Goal: Information Seeking & Learning: Learn about a topic

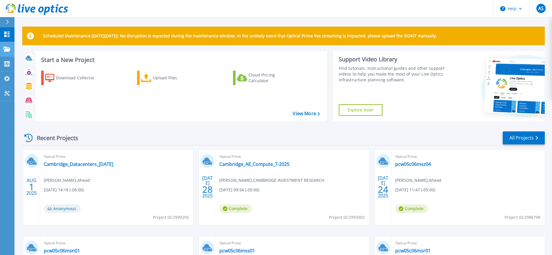
click at [7, 50] on icon at bounding box center [6, 49] width 7 height 5
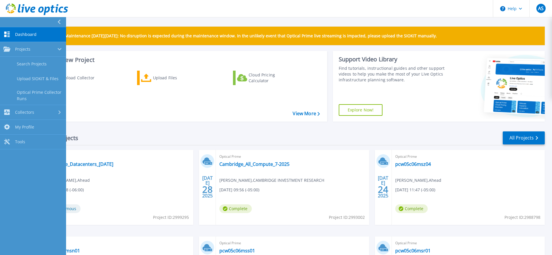
click at [184, 14] on header "Help AS End User Aaron Sweers aaron.sweers@ahead.com Ahead My Profile Log Out" at bounding box center [276, 8] width 552 height 17
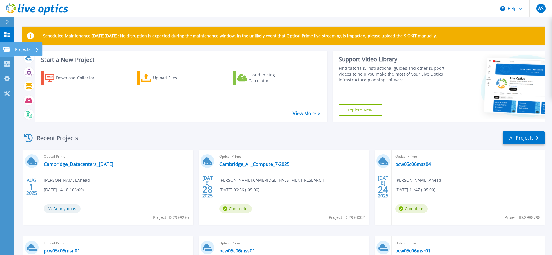
click at [9, 50] on icon at bounding box center [6, 49] width 7 height 5
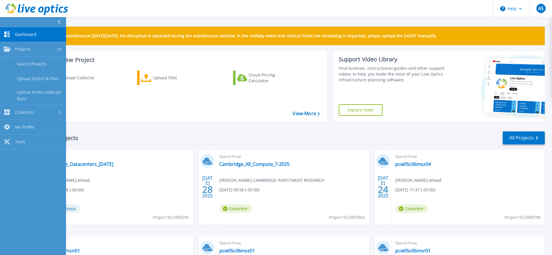
click at [147, 137] on div "Recent Projects All Projects" at bounding box center [283, 138] width 522 height 14
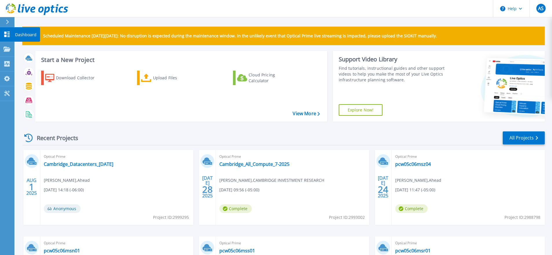
click at [8, 34] on icon at bounding box center [6, 35] width 7 height 6
click at [3, 37] on link "Dashboard Dashboard" at bounding box center [7, 34] width 14 height 15
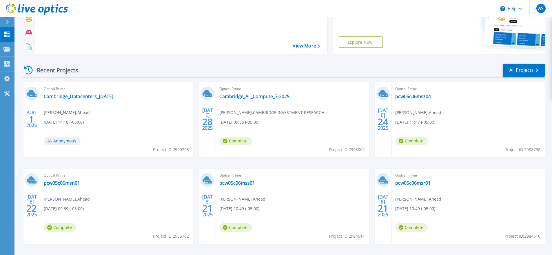
scroll to position [90, 0]
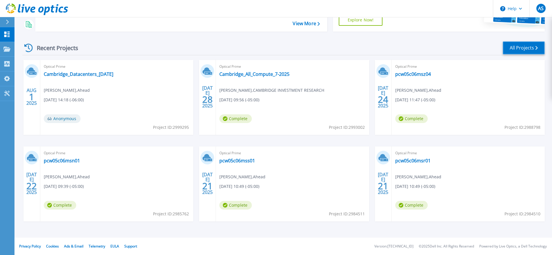
click at [525, 47] on link "All Projects" at bounding box center [523, 47] width 42 height 13
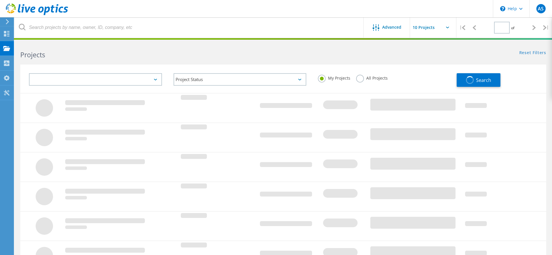
type input "3"
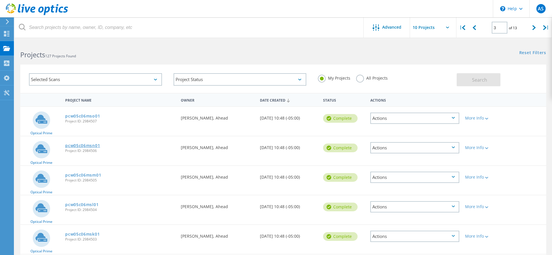
click at [89, 145] on link "pcw05c06msn01" at bounding box center [82, 146] width 35 height 4
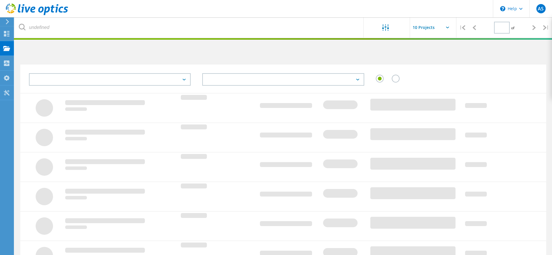
type input "3"
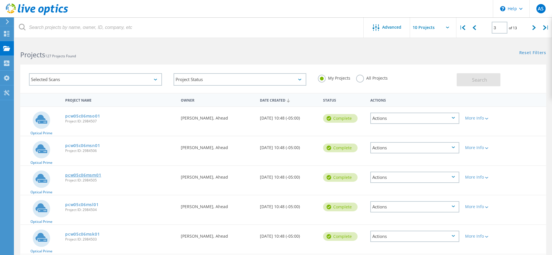
click at [88, 175] on link "pcw05c06msm01" at bounding box center [83, 175] width 36 height 4
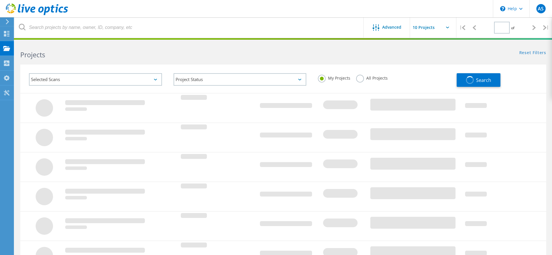
type input "3"
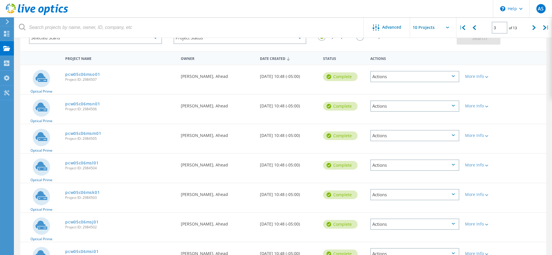
scroll to position [43, 0]
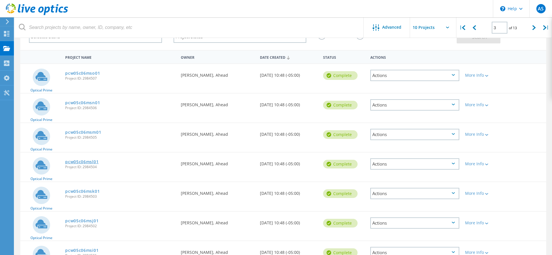
click at [91, 163] on link "pcw05c06msl01" at bounding box center [81, 162] width 33 height 4
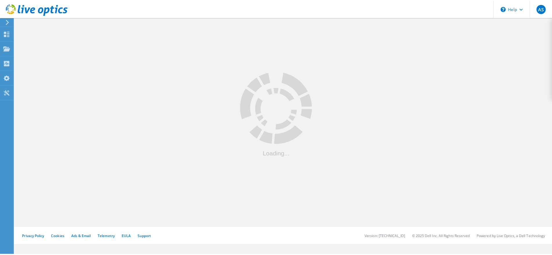
scroll to position [43, 0]
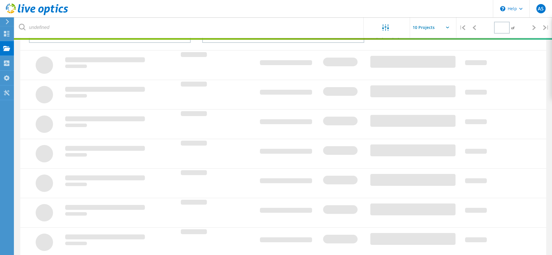
type input "3"
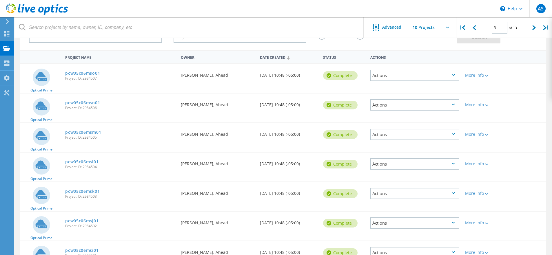
click at [86, 191] on link "pcw05c06msk01" at bounding box center [82, 191] width 34 height 4
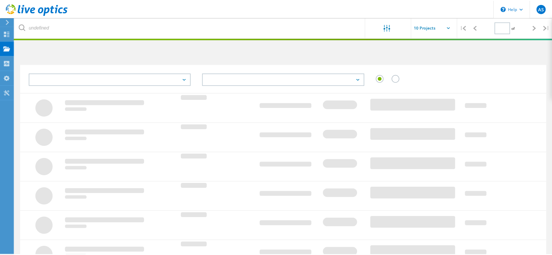
scroll to position [43, 0]
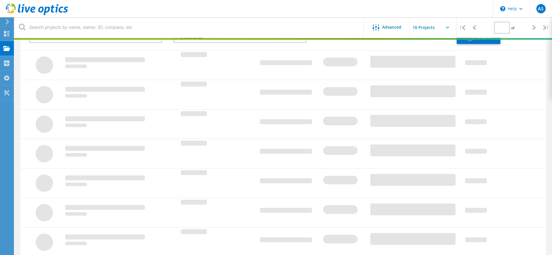
type input "3"
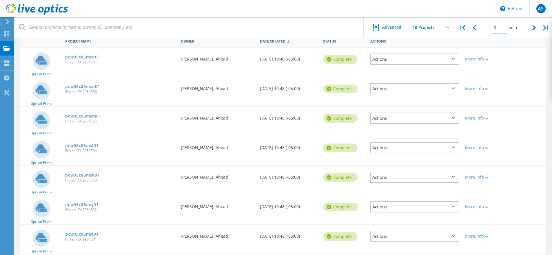
scroll to position [60, 0]
click at [86, 204] on link "pcw05c06msj01" at bounding box center [81, 204] width 33 height 4
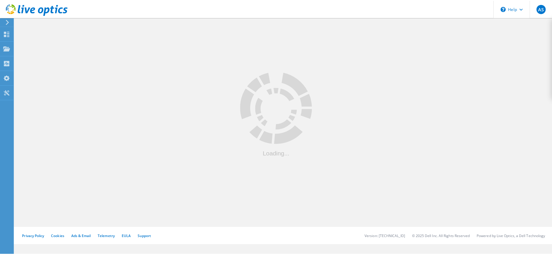
scroll to position [60, 0]
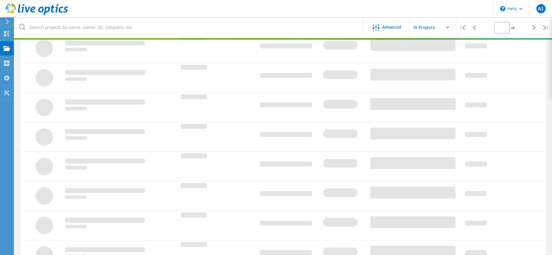
type input "3"
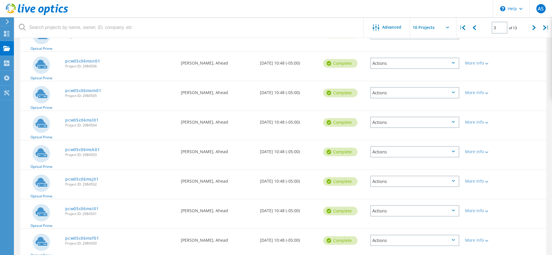
scroll to position [86, 0]
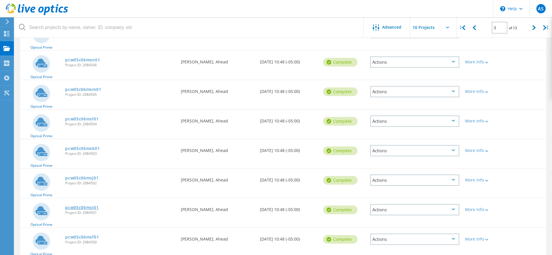
click at [86, 209] on link "pcw05c06msi01" at bounding box center [81, 208] width 33 height 4
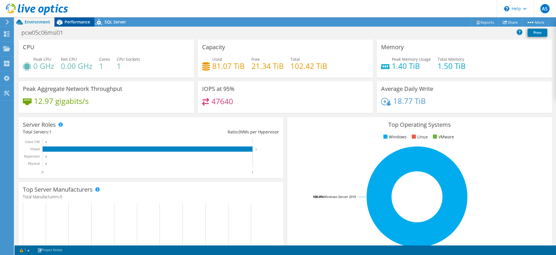
click at [71, 21] on span "Performance" at bounding box center [77, 22] width 25 height 6
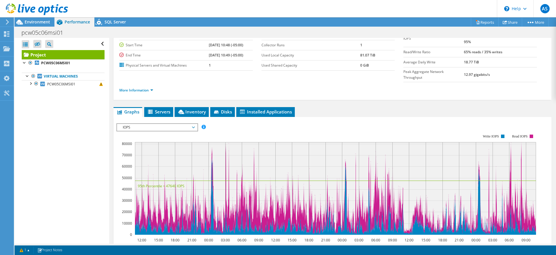
scroll to position [46, 0]
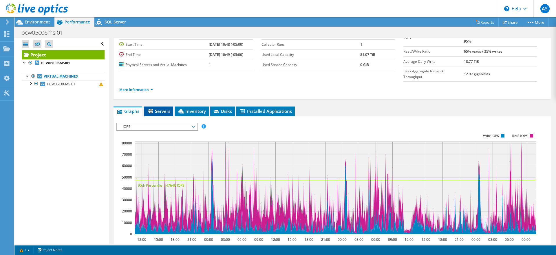
click at [149, 109] on icon at bounding box center [151, 111] width 6 height 5
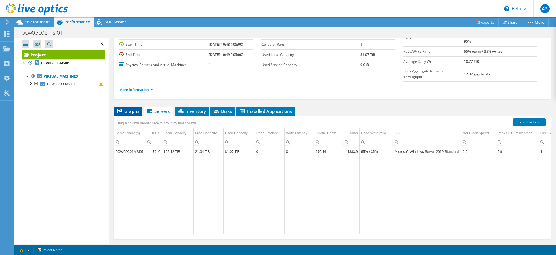
click at [129, 108] on span "Graphs" at bounding box center [127, 111] width 23 height 6
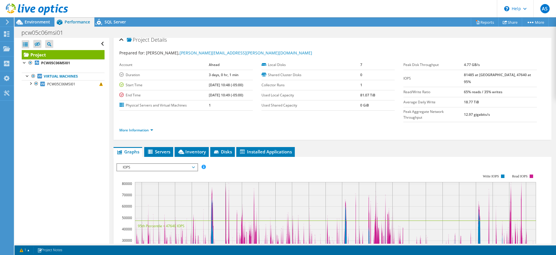
scroll to position [0, 0]
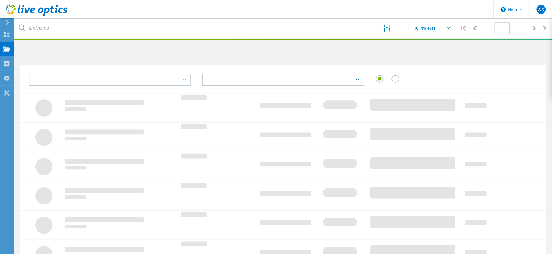
scroll to position [86, 0]
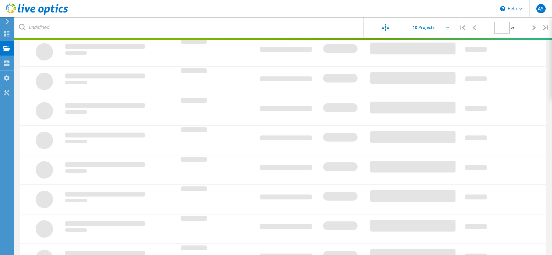
type input "3"
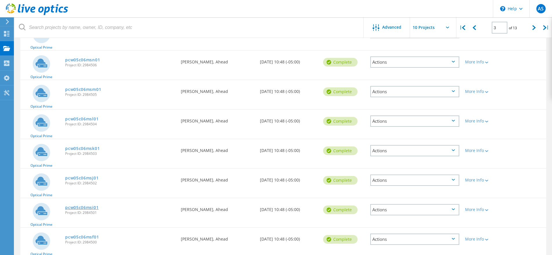
click at [79, 208] on link "pcw05c06msi01" at bounding box center [81, 208] width 33 height 4
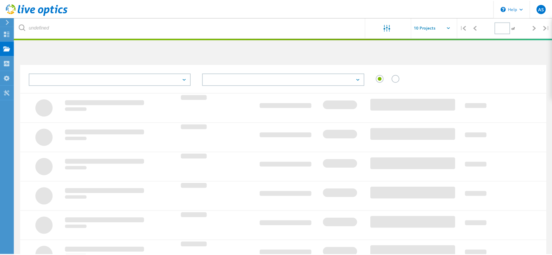
scroll to position [86, 0]
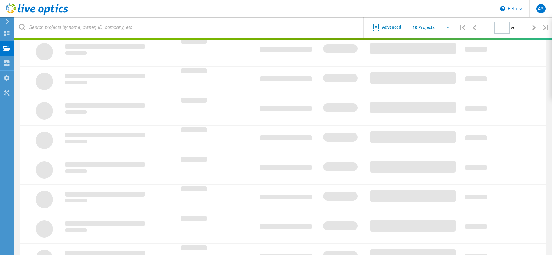
type input "3"
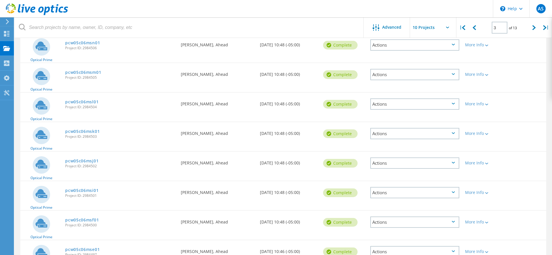
scroll to position [118, 0]
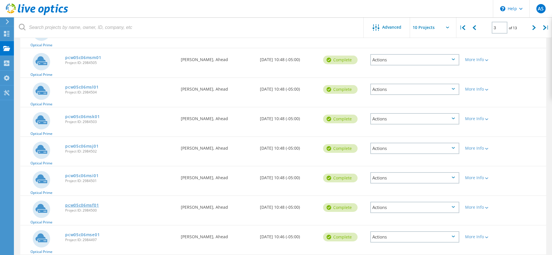
click at [87, 206] on link "pcw05c06msf01" at bounding box center [82, 205] width 34 height 4
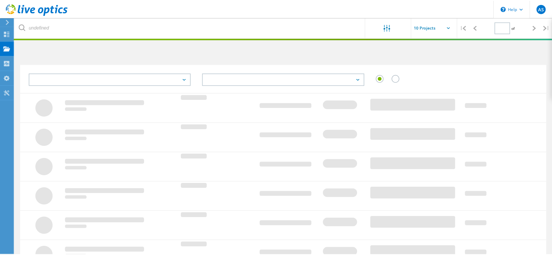
scroll to position [118, 0]
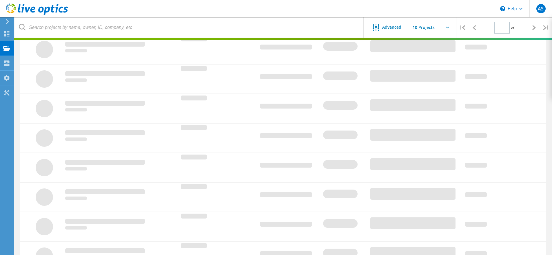
type input "3"
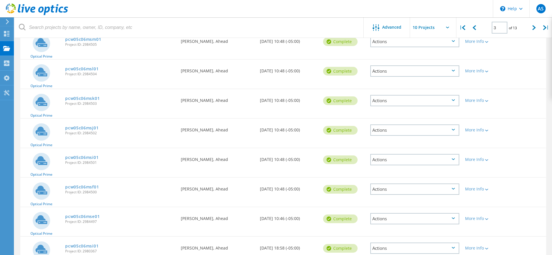
scroll to position [153, 0]
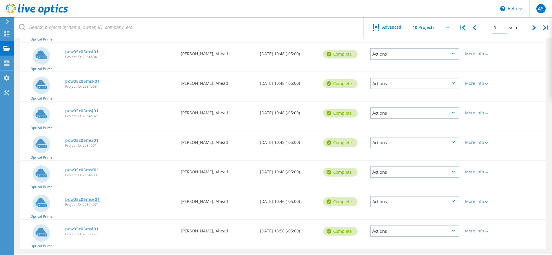
click at [87, 199] on link "pcw05c06mse01" at bounding box center [82, 200] width 34 height 4
click at [87, 200] on link "pcw05c06mse01" at bounding box center [82, 200] width 34 height 4
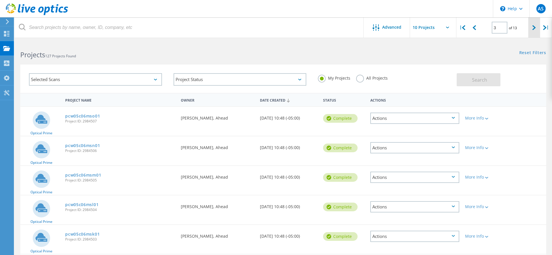
click at [533, 27] on icon at bounding box center [533, 27] width 3 height 5
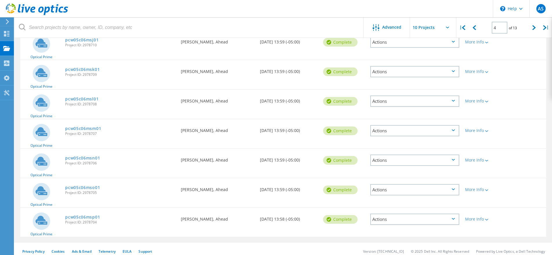
scroll to position [170, 0]
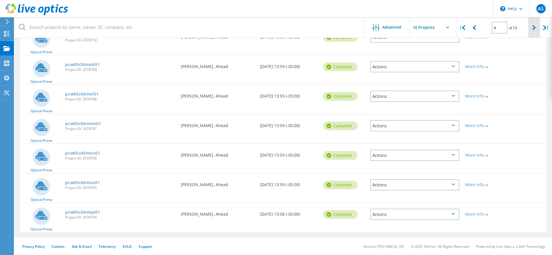
click at [534, 27] on icon at bounding box center [533, 27] width 3 height 5
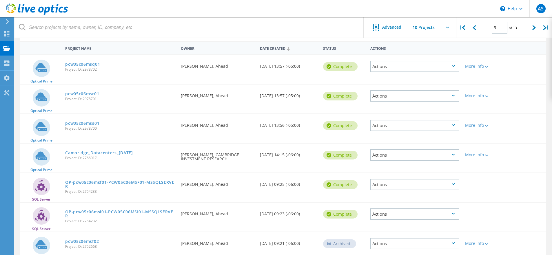
scroll to position [51, 0]
click at [474, 29] on icon at bounding box center [473, 27] width 3 height 5
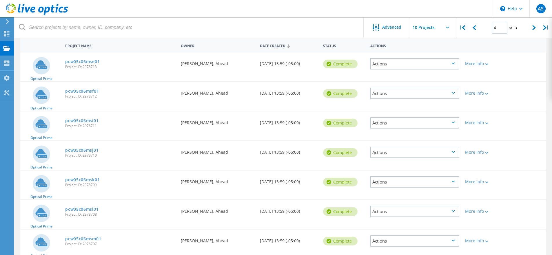
scroll to position [54, 0]
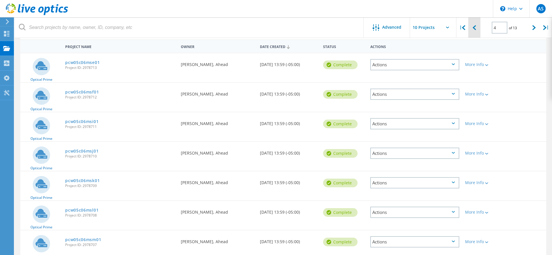
click at [474, 27] on icon at bounding box center [473, 27] width 3 height 5
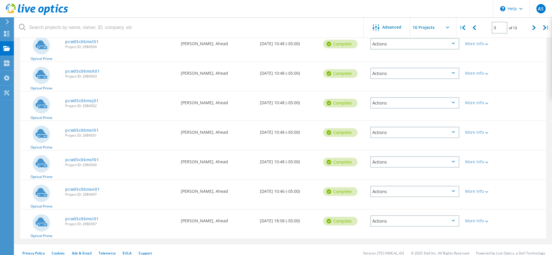
scroll to position [170, 0]
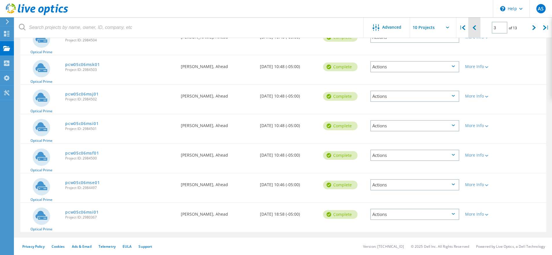
click at [473, 26] on icon at bounding box center [473, 27] width 3 height 5
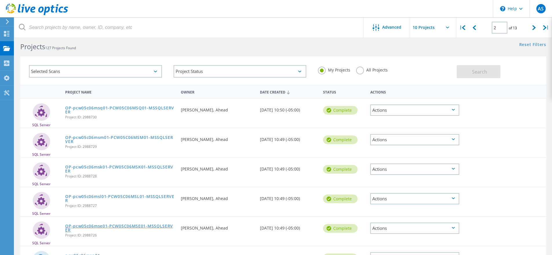
scroll to position [0, 0]
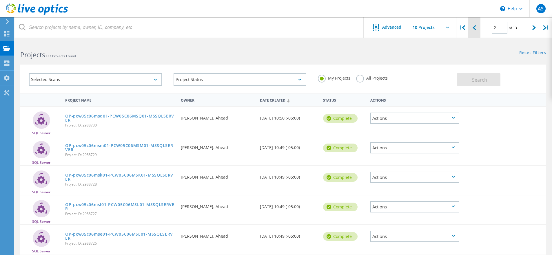
click at [476, 25] on lo-svg-helper at bounding box center [473, 27] width 3 height 5
type input "1"
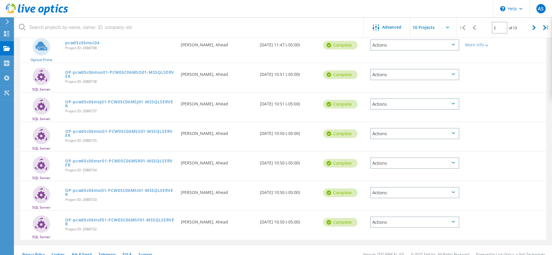
scroll to position [163, 0]
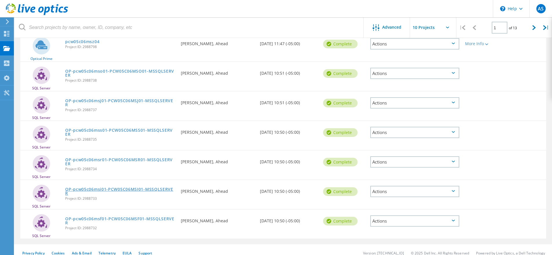
click at [136, 189] on link "OP-pcw05c06msi01-PCW05C06MSI01-MSSQLSERVER" at bounding box center [120, 191] width 110 height 8
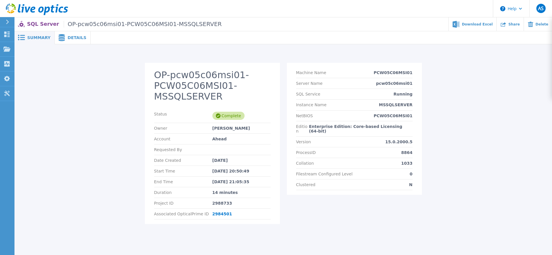
click at [74, 40] on span "Details" at bounding box center [76, 38] width 19 height 4
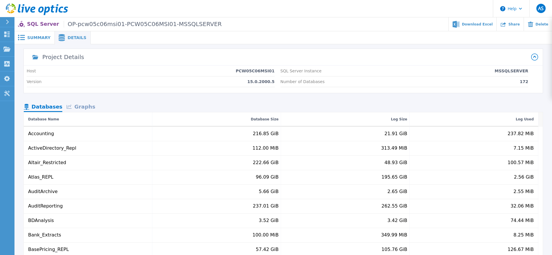
click at [78, 107] on div "Graphs" at bounding box center [80, 107] width 37 height 10
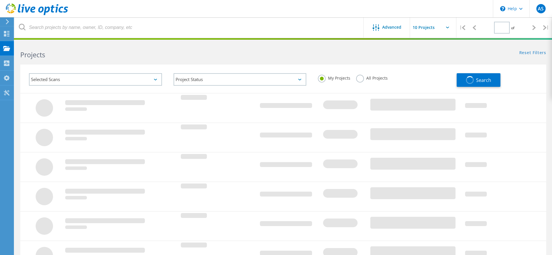
type input "1"
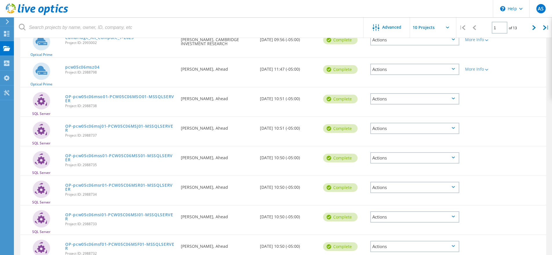
scroll to position [170, 0]
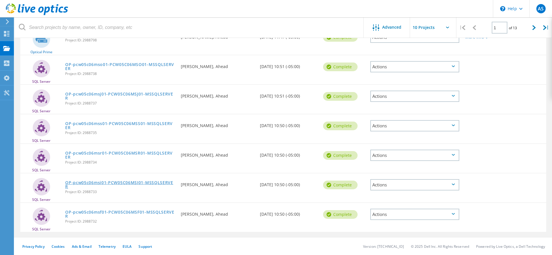
click at [114, 182] on link "OP-pcw05c06msi01-PCW05C06MSI01-MSSQLSERVER" at bounding box center [120, 185] width 110 height 8
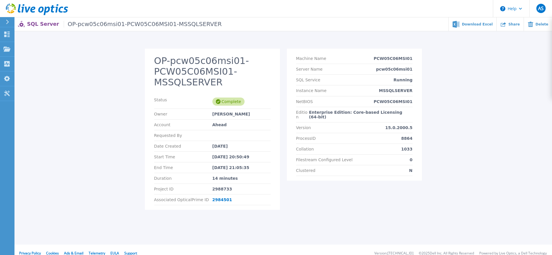
scroll to position [19, 0]
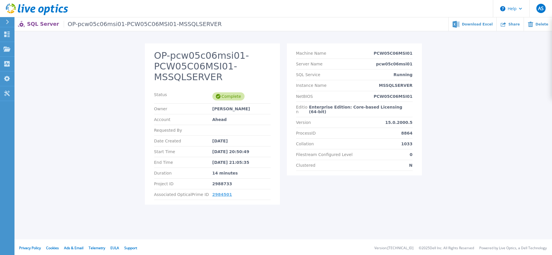
click at [220, 194] on link "2984501" at bounding box center [222, 194] width 20 height 5
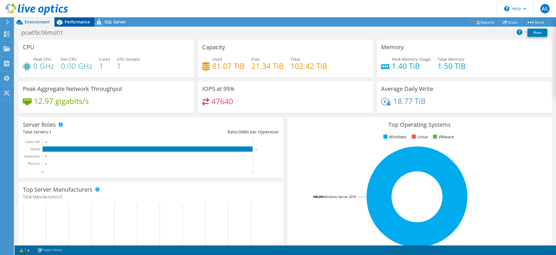
click at [73, 20] on span "Performance" at bounding box center [77, 22] width 25 height 6
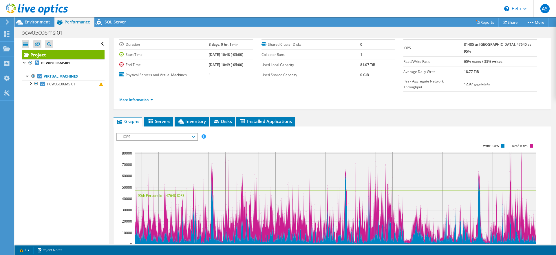
scroll to position [38, 0]
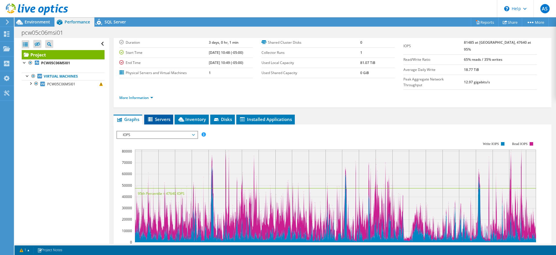
click at [162, 116] on span "Servers" at bounding box center [158, 119] width 23 height 6
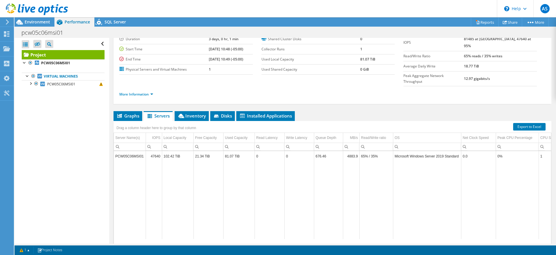
scroll to position [42, 0]
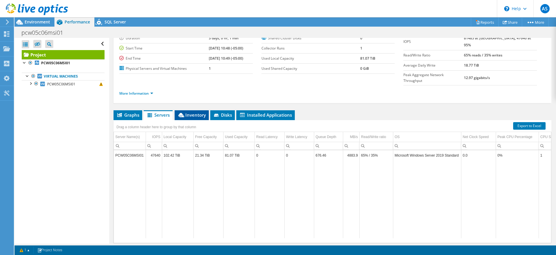
click at [197, 112] on span "Inventory" at bounding box center [192, 115] width 28 height 6
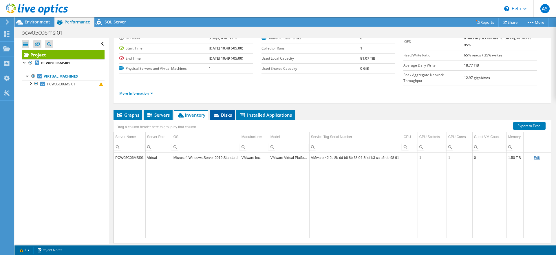
click at [220, 112] on span "Disks" at bounding box center [222, 115] width 19 height 6
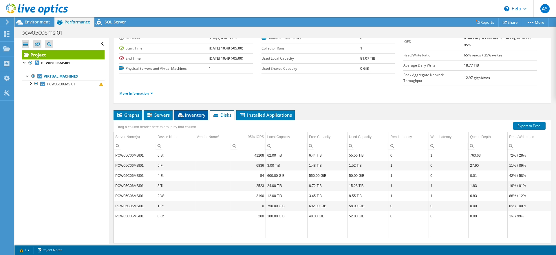
click at [195, 112] on span "Inventory" at bounding box center [191, 115] width 28 height 6
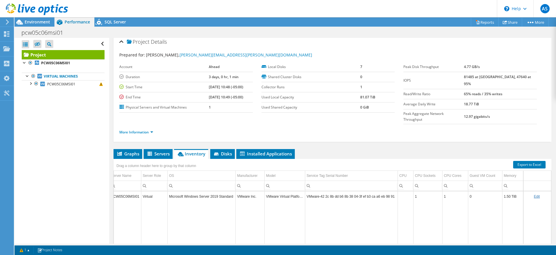
scroll to position [0, 0]
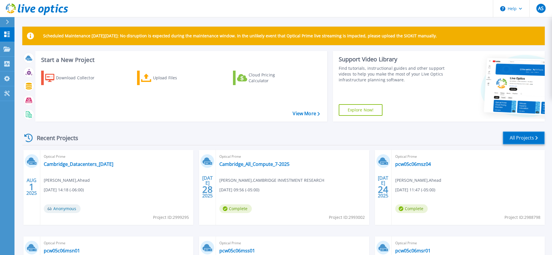
click at [525, 140] on link "All Projects" at bounding box center [523, 137] width 42 height 13
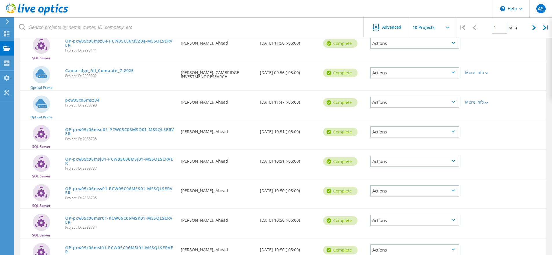
scroll to position [3, 0]
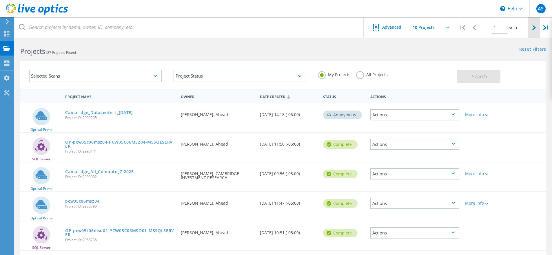
click at [534, 29] on icon at bounding box center [533, 27] width 3 height 5
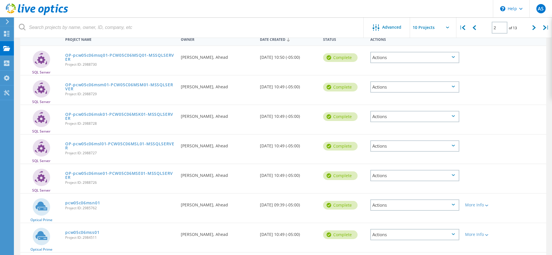
scroll to position [170, 0]
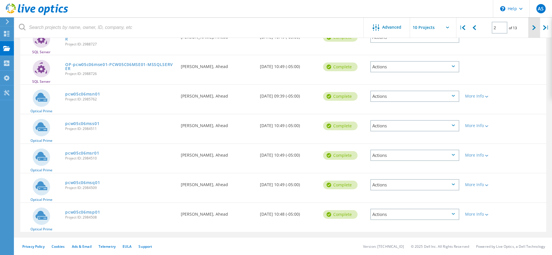
click at [535, 30] on icon at bounding box center [533, 27] width 3 height 5
type input "3"
click at [92, 212] on link "pcw05c06msi01" at bounding box center [81, 212] width 33 height 4
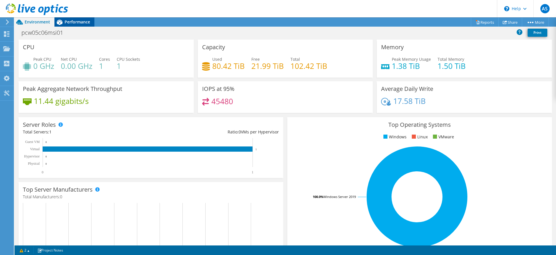
click at [74, 22] on span "Performance" at bounding box center [77, 22] width 25 height 6
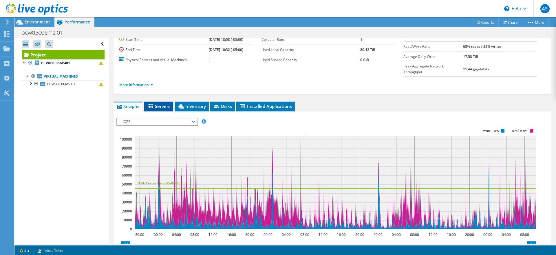
scroll to position [52, 0]
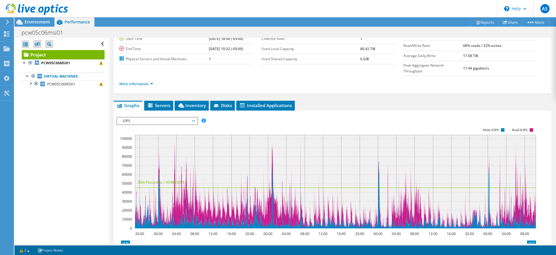
click at [168, 118] on span "IOPS" at bounding box center [157, 121] width 74 height 7
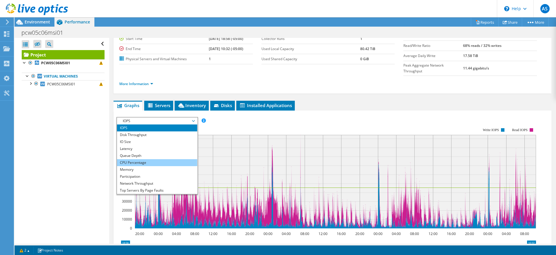
click at [165, 159] on li "CPU Percentage" at bounding box center [157, 162] width 80 height 7
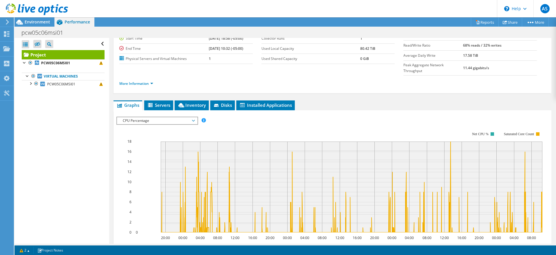
scroll to position [51, 0]
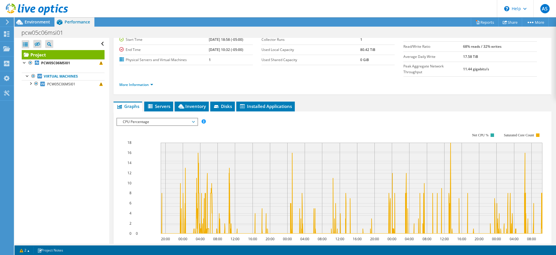
click at [153, 118] on span "CPU Percentage" at bounding box center [157, 121] width 74 height 7
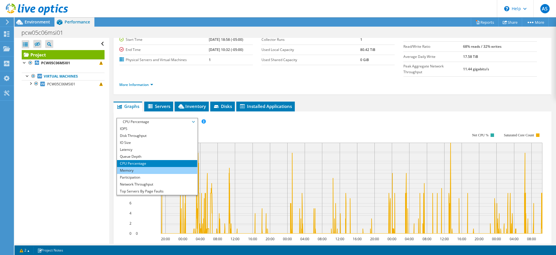
click at [167, 167] on li "Memory" at bounding box center [157, 170] width 80 height 7
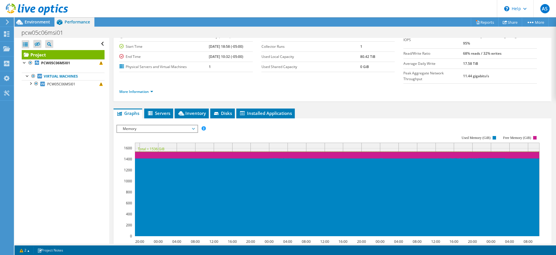
scroll to position [0, 0]
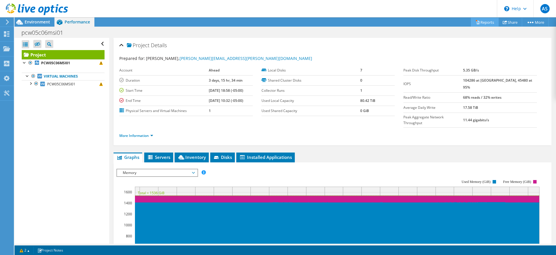
click at [482, 23] on link "Reports" at bounding box center [485, 22] width 28 height 9
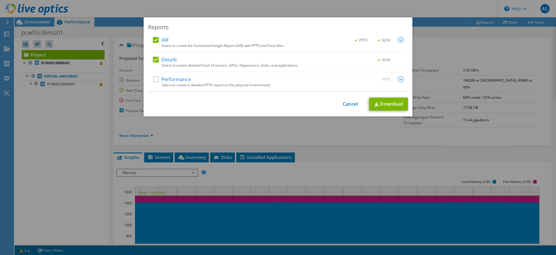
click at [153, 41] on label "AIR" at bounding box center [161, 40] width 16 height 6
click at [0, 0] on input "AIR" at bounding box center [0, 0] width 0 height 0
click at [350, 105] on link "Cancel" at bounding box center [350, 104] width 15 height 6
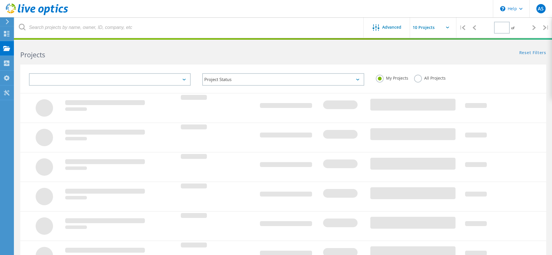
scroll to position [156, 0]
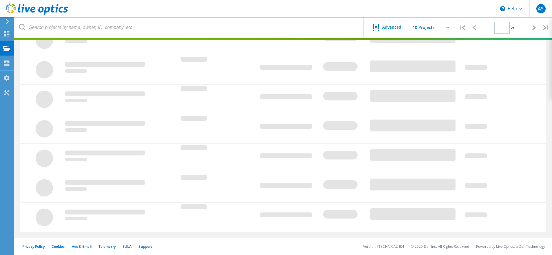
type input "3"
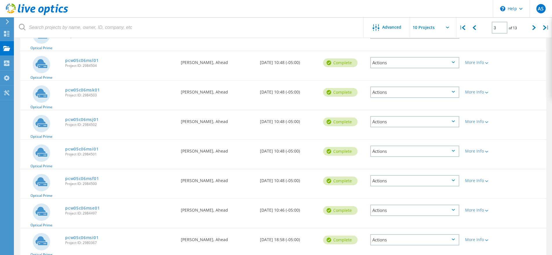
scroll to position [142, 0]
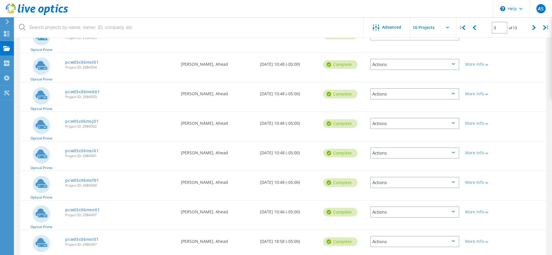
click at [90, 95] on span "Project ID: 2984503" at bounding box center [120, 96] width 110 height 3
click at [88, 91] on link "pcw05c06msk01" at bounding box center [82, 92] width 34 height 4
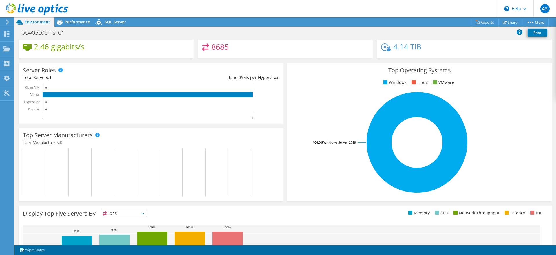
scroll to position [25, 0]
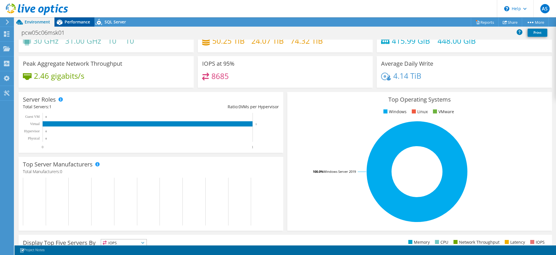
click at [69, 21] on span "Performance" at bounding box center [77, 22] width 25 height 6
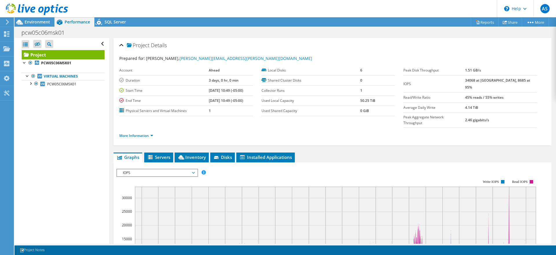
scroll to position [0, 0]
click at [178, 169] on span "IOPS" at bounding box center [157, 172] width 74 height 7
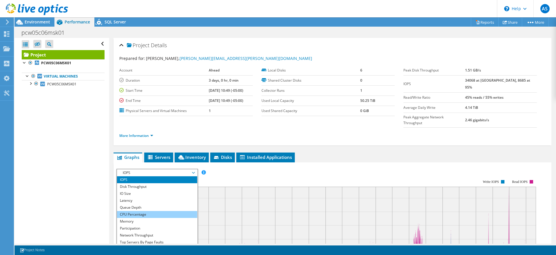
click at [174, 211] on li "CPU Percentage" at bounding box center [157, 214] width 80 height 7
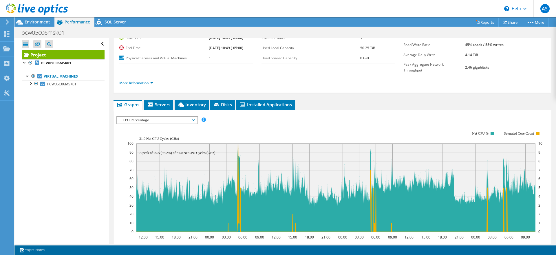
scroll to position [53, 0]
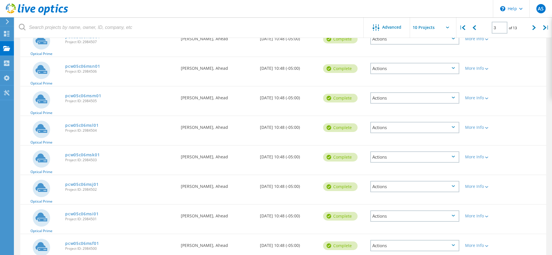
scroll to position [77, 0]
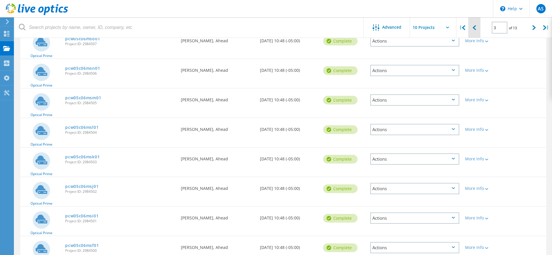
click at [474, 27] on icon at bounding box center [473, 27] width 3 height 5
type input "2"
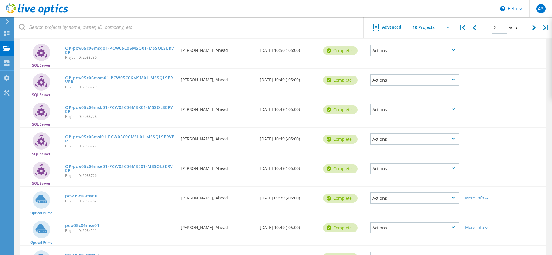
scroll to position [120, 0]
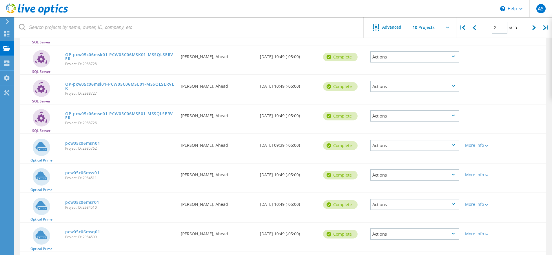
click at [95, 145] on link "pcw05c06msn01" at bounding box center [82, 143] width 35 height 4
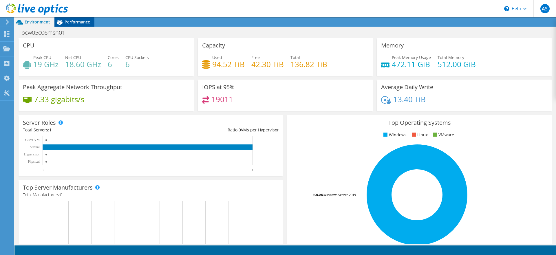
click at [71, 21] on span "Performance" at bounding box center [77, 22] width 25 height 6
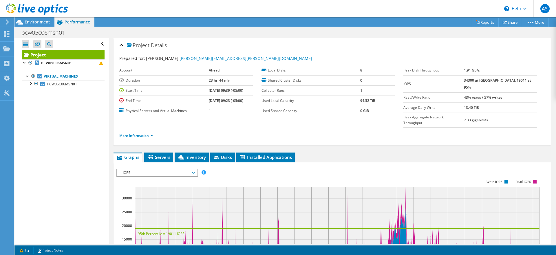
click at [170, 169] on span "IOPS" at bounding box center [157, 172] width 74 height 7
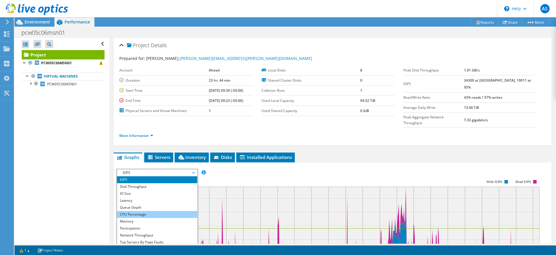
click at [166, 211] on li "CPU Percentage" at bounding box center [157, 214] width 80 height 7
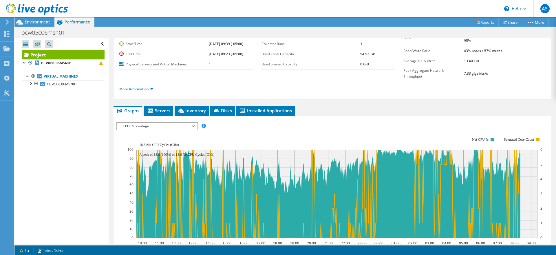
scroll to position [47, 0]
click at [2, 2] on div at bounding box center [34, 9] width 68 height 19
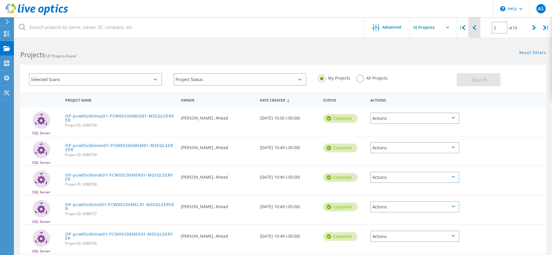
click at [475, 26] on icon at bounding box center [473, 27] width 3 height 5
type input "1"
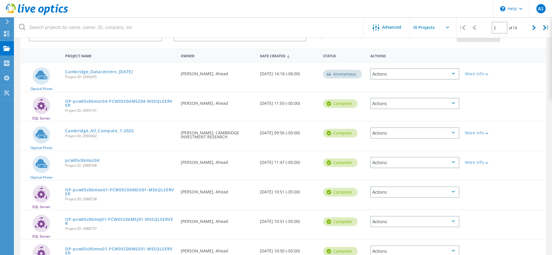
scroll to position [45, 0]
click at [82, 160] on link "pcw05c06msz04" at bounding box center [82, 160] width 34 height 4
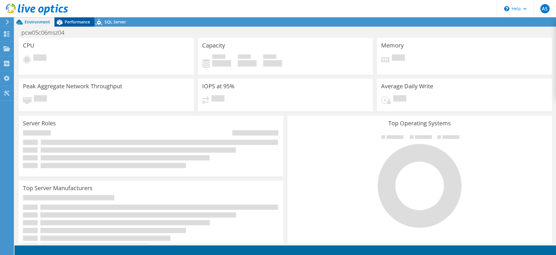
click at [72, 23] on span "Performance" at bounding box center [77, 22] width 25 height 6
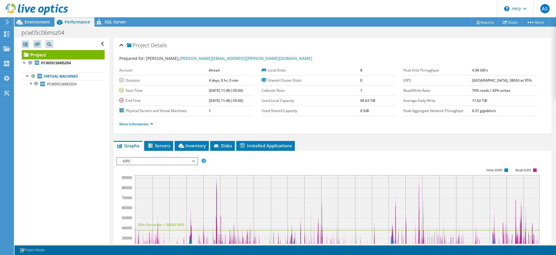
click at [166, 158] on span "IOPS" at bounding box center [157, 161] width 74 height 7
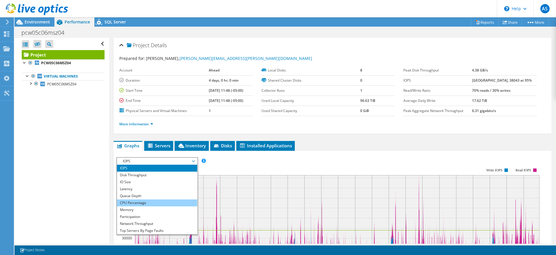
click at [161, 202] on li "CPU Percentage" at bounding box center [157, 203] width 80 height 7
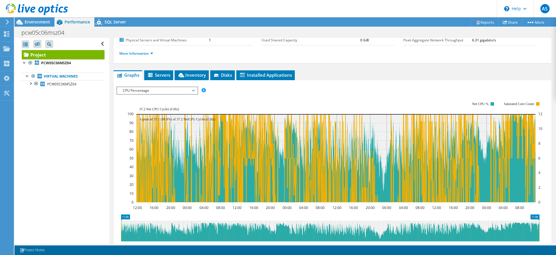
scroll to position [72, 0]
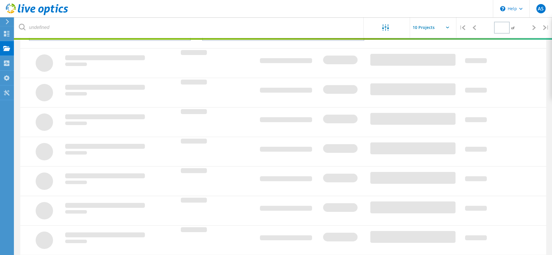
type input "1"
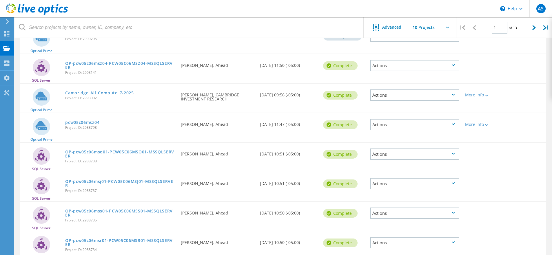
scroll to position [82, 0]
click at [123, 63] on link "OP-pcw05c06msz04-PCW05C06MSZ04-MSSQLSERVER" at bounding box center [120, 66] width 110 height 8
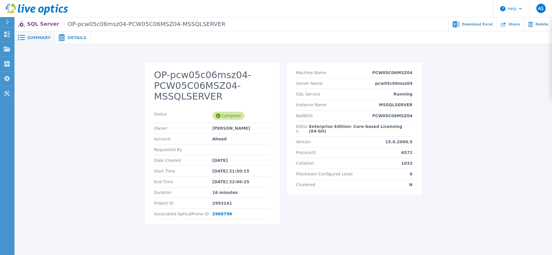
click at [62, 38] on icon at bounding box center [62, 37] width 6 height 7
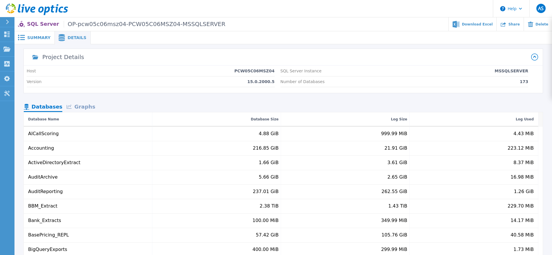
click at [83, 108] on div "Graphs" at bounding box center [80, 107] width 37 height 10
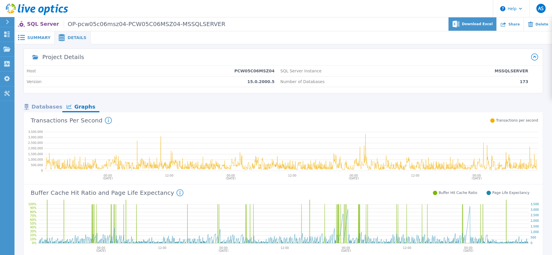
click at [478, 23] on span "Download Excel" at bounding box center [477, 23] width 31 height 3
click at [534, 58] on icon at bounding box center [534, 57] width 7 height 7
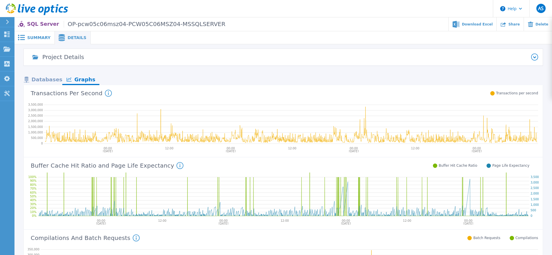
click at [534, 58] on icon at bounding box center [534, 57] width 3 height 2
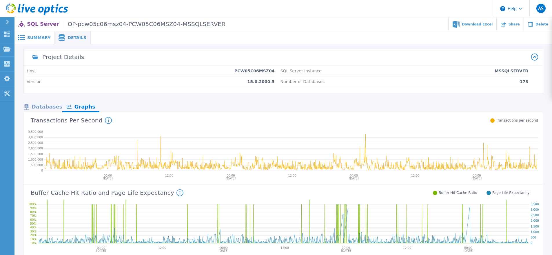
click at [44, 107] on div "Databases" at bounding box center [43, 107] width 39 height 10
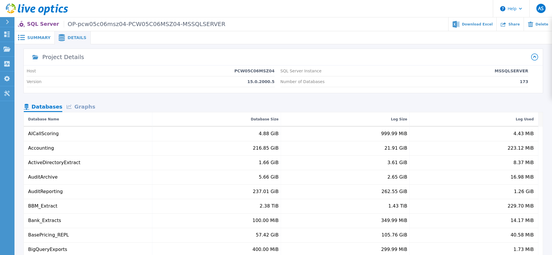
click at [163, 104] on nav "Databases Graphs" at bounding box center [283, 107] width 519 height 10
click at [33, 37] on span "Summary" at bounding box center [38, 38] width 23 height 4
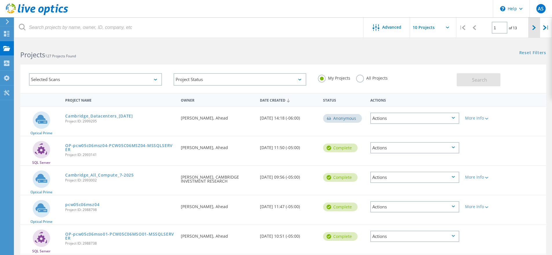
click at [535, 26] on icon at bounding box center [533, 27] width 3 height 5
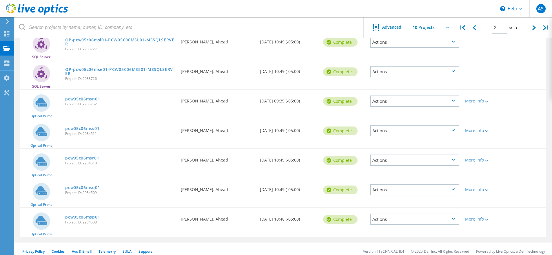
scroll to position [167, 0]
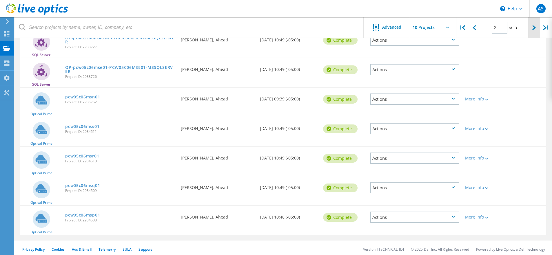
click at [533, 27] on icon at bounding box center [533, 27] width 3 height 5
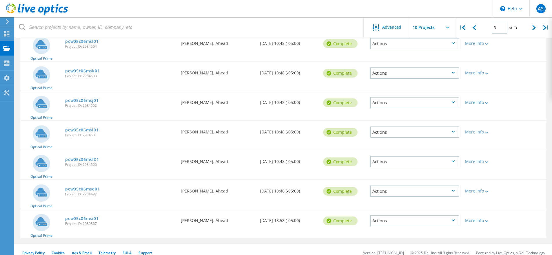
scroll to position [170, 0]
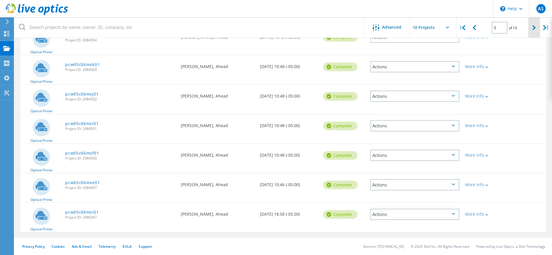
click at [534, 27] on icon at bounding box center [533, 27] width 3 height 5
click at [534, 28] on icon at bounding box center [533, 27] width 3 height 5
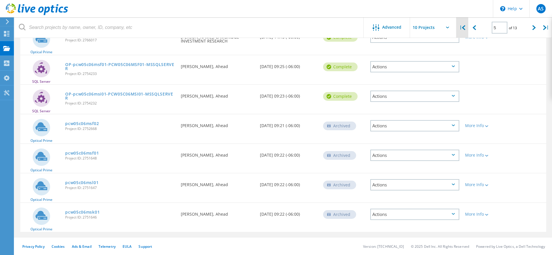
click at [465, 29] on icon at bounding box center [463, 27] width 3 height 5
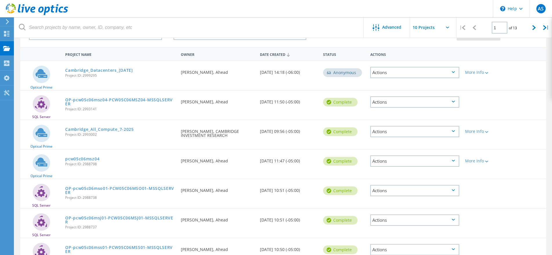
scroll to position [43, 0]
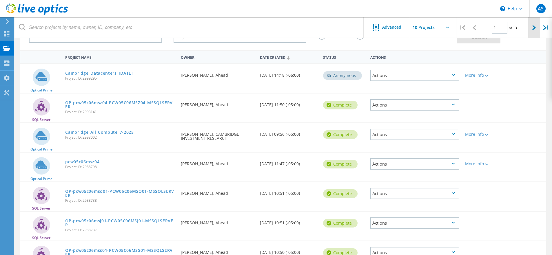
click at [530, 24] on div at bounding box center [534, 27] width 12 height 21
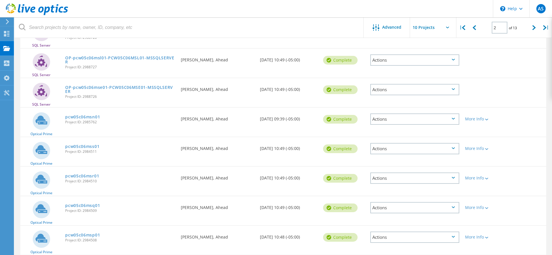
scroll to position [170, 0]
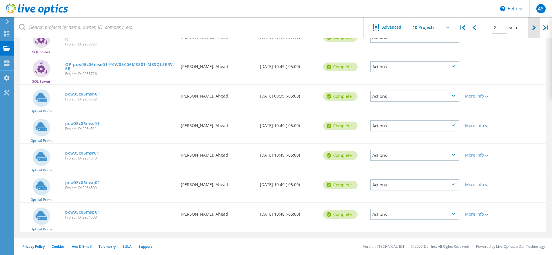
click at [532, 27] on icon at bounding box center [533, 27] width 3 height 5
type input "3"
